Goal: Task Accomplishment & Management: Use online tool/utility

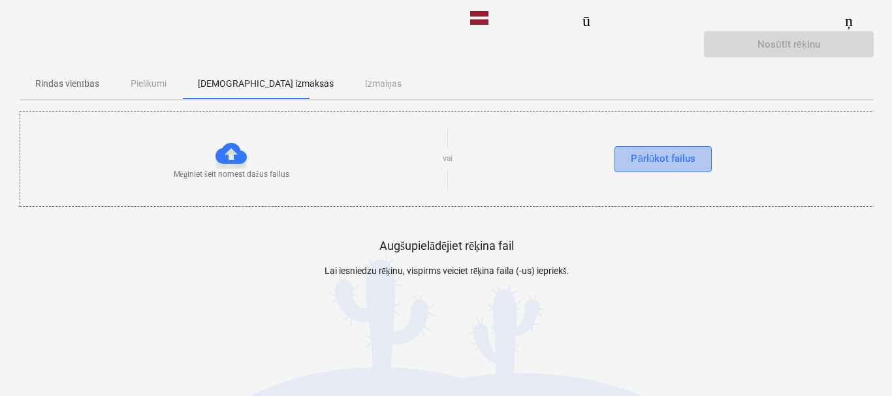
click at [668, 159] on font "Pārlūkot failus" at bounding box center [662, 159] width 65 height 12
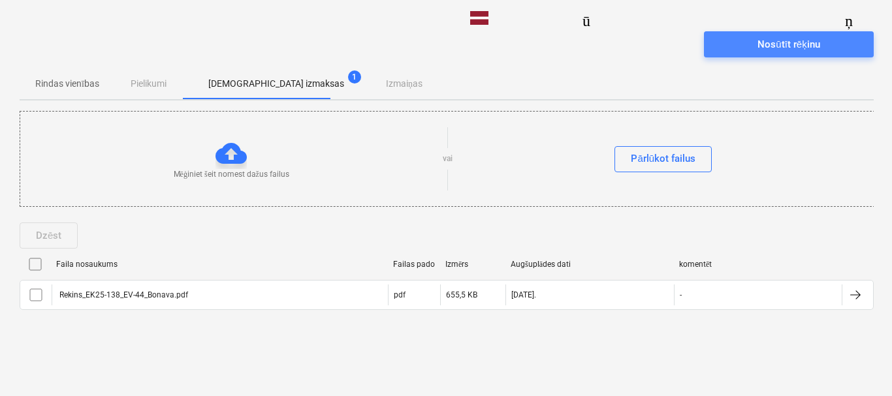
click at [749, 42] on span "Nosūtīt rēķinu" at bounding box center [788, 44] width 138 height 17
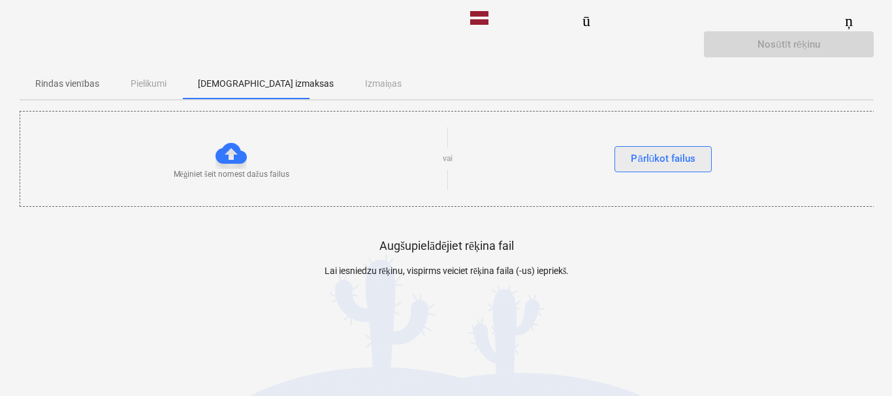
click at [662, 159] on font "Pārlūkot failus" at bounding box center [662, 159] width 65 height 12
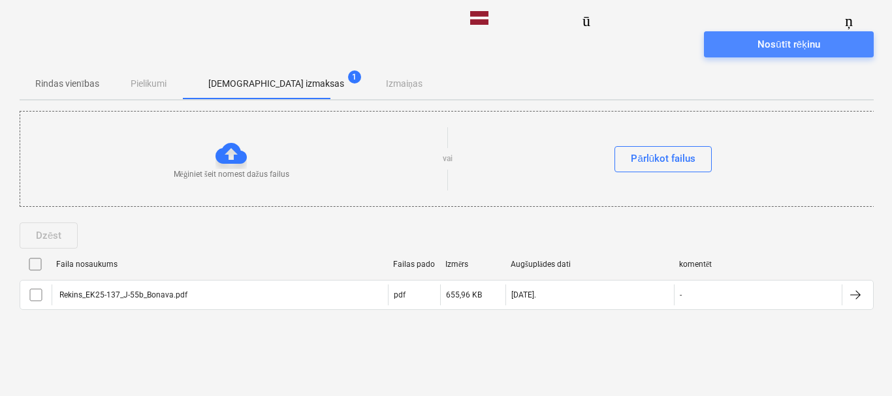
click at [770, 40] on font "Nosūtīt rēķinu" at bounding box center [788, 45] width 62 height 12
